Goal: Entertainment & Leisure: Consume media (video, audio)

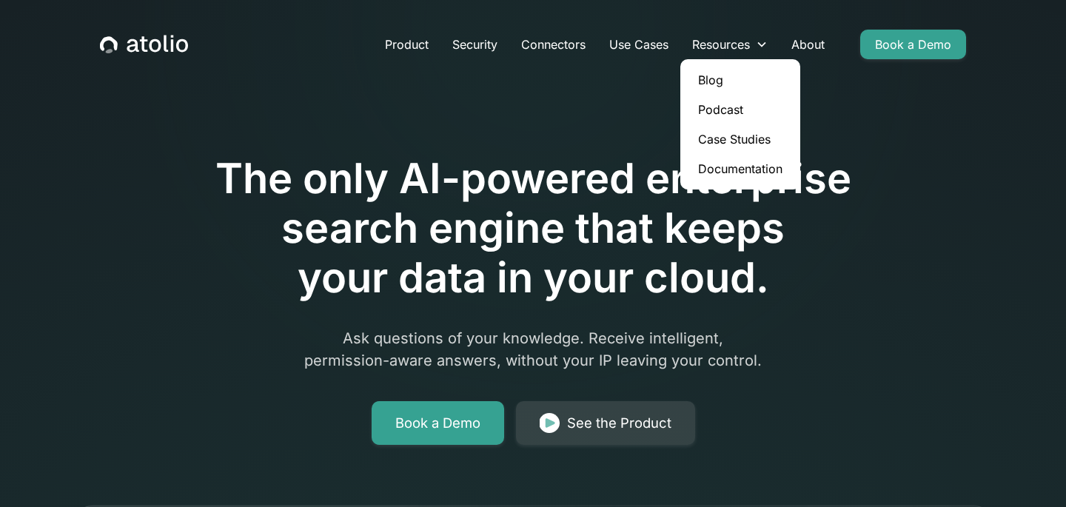
click at [716, 105] on link "Podcast" at bounding box center [740, 110] width 108 height 30
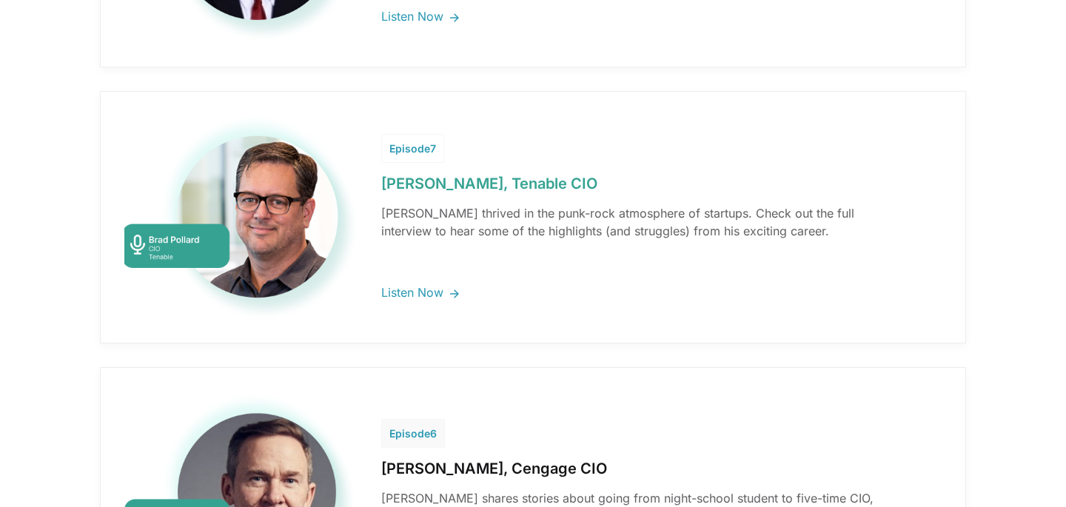
scroll to position [3677, 0]
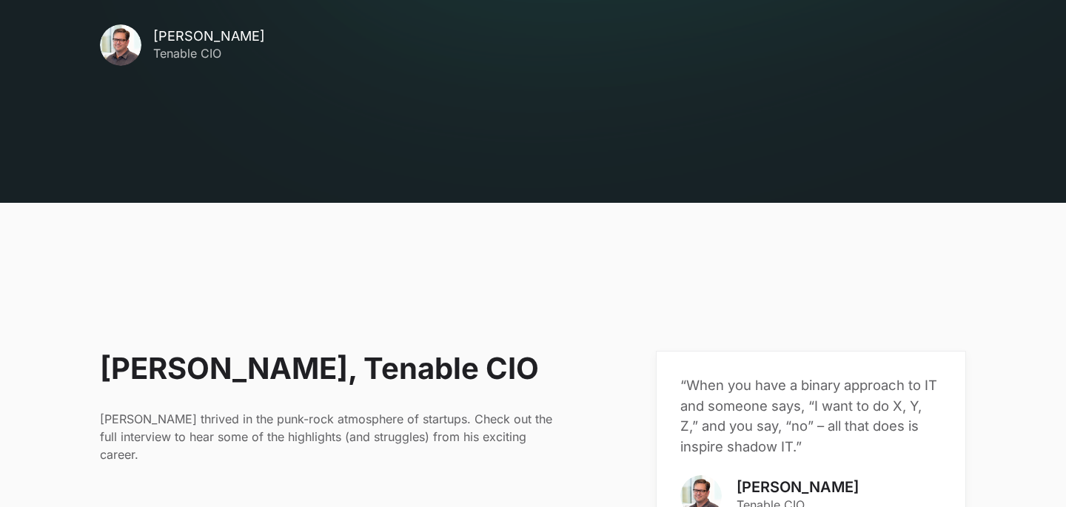
scroll to position [439, 0]
